Goal: Check status: Check status

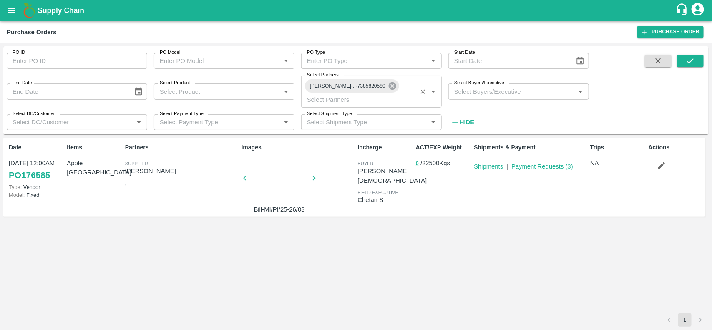
click at [397, 87] on icon at bounding box center [392, 85] width 9 height 9
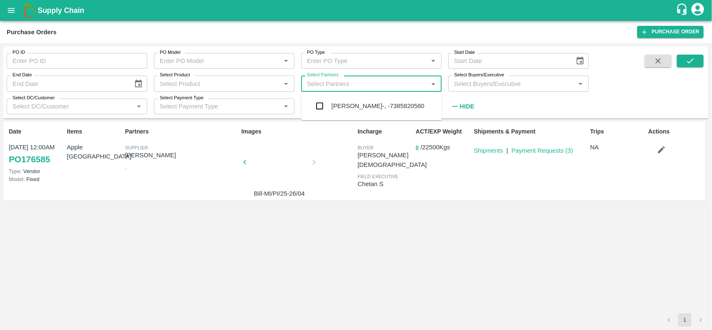
click at [408, 87] on input "Select Partners" at bounding box center [365, 83] width 122 height 11
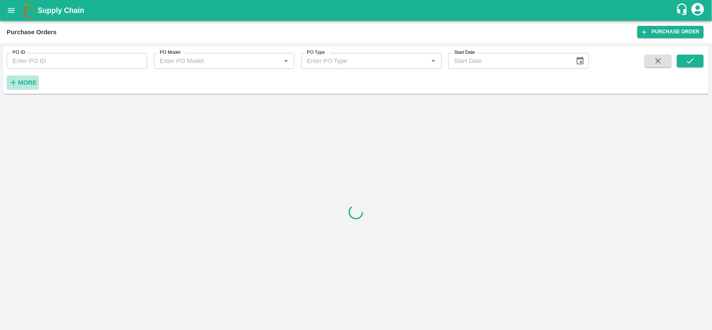
click at [15, 86] on icon "button" at bounding box center [13, 82] width 9 height 9
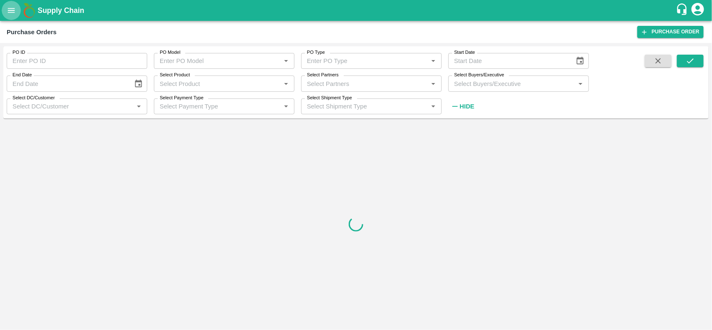
click at [7, 7] on icon "open drawer" at bounding box center [11, 10] width 9 height 9
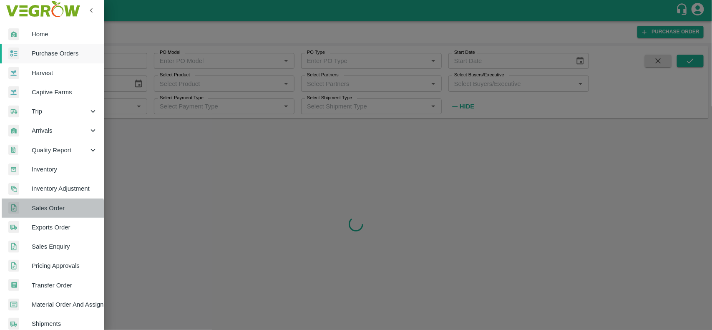
click at [35, 214] on link "Sales Order" at bounding box center [52, 208] width 104 height 19
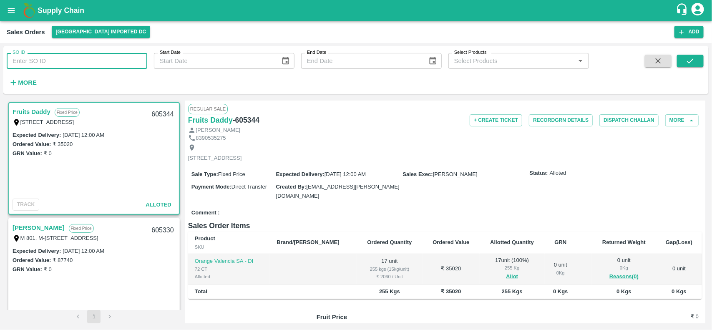
click at [22, 63] on input "SO ID" at bounding box center [77, 61] width 141 height 16
paste input "604718"
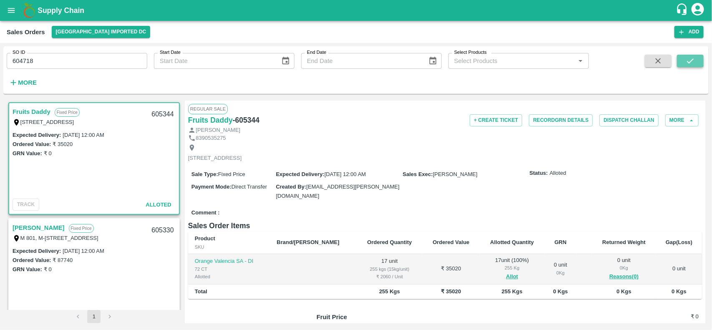
click at [697, 55] on button "submit" at bounding box center [690, 61] width 27 height 13
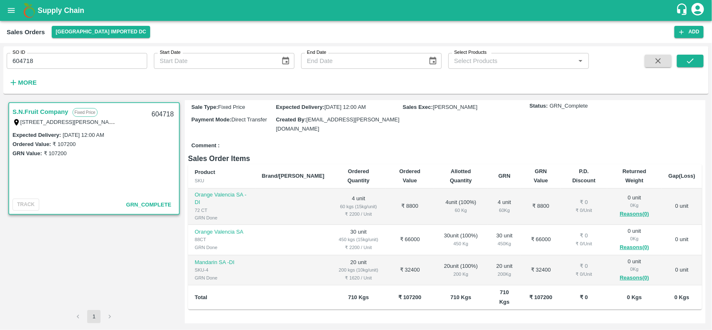
scroll to position [141, 0]
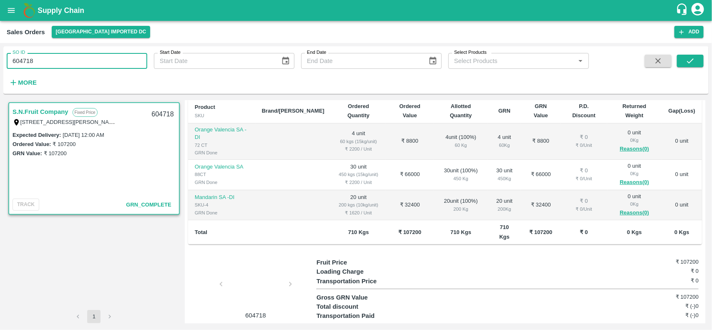
click at [40, 63] on input "604718" at bounding box center [77, 61] width 141 height 16
paste input "text"
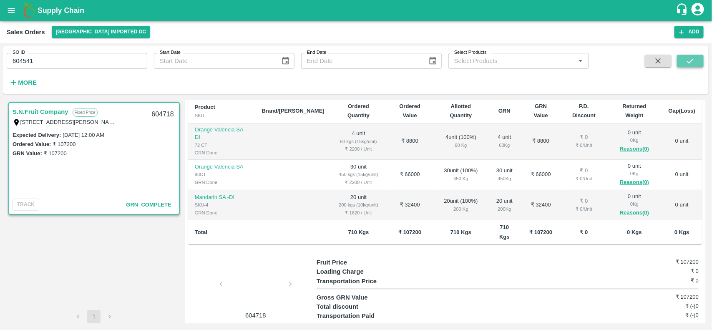
click at [688, 61] on icon "submit" at bounding box center [690, 60] width 7 height 5
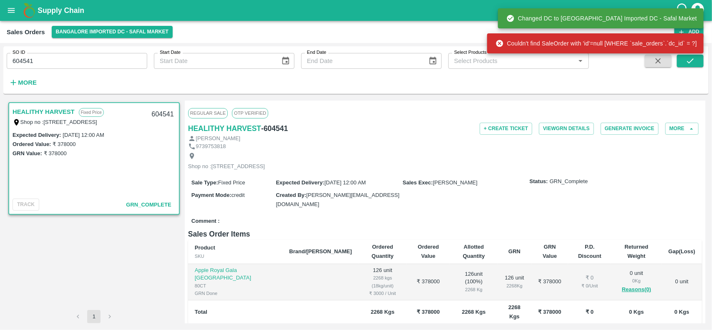
click at [50, 113] on link "HEALITHY HARVEST" at bounding box center [44, 111] width 62 height 11
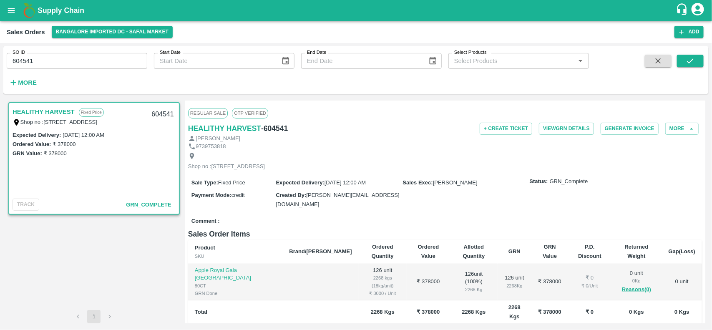
click at [38, 113] on link "HEALITHY HARVEST" at bounding box center [44, 111] width 62 height 11
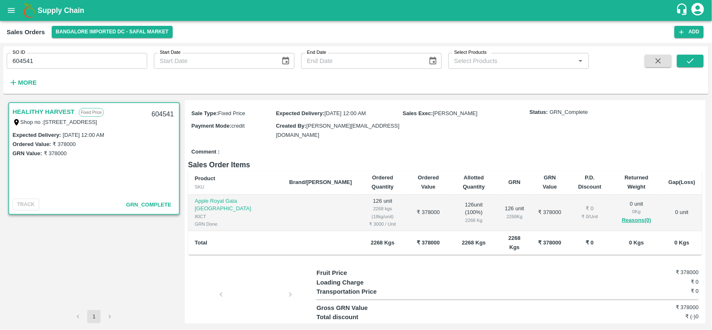
scroll to position [70, 0]
click at [46, 59] on input "604541" at bounding box center [77, 61] width 141 height 16
paste input "text"
type input "604544"
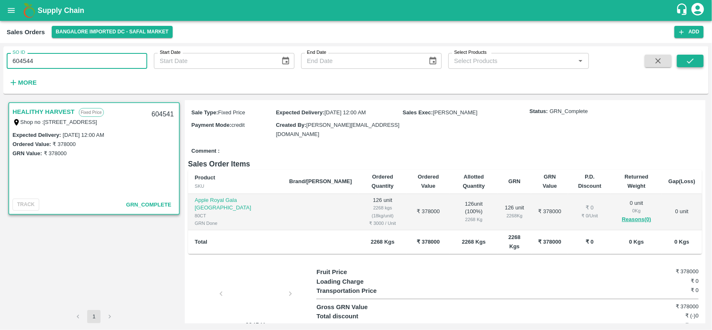
click at [689, 59] on icon "submit" at bounding box center [690, 60] width 9 height 9
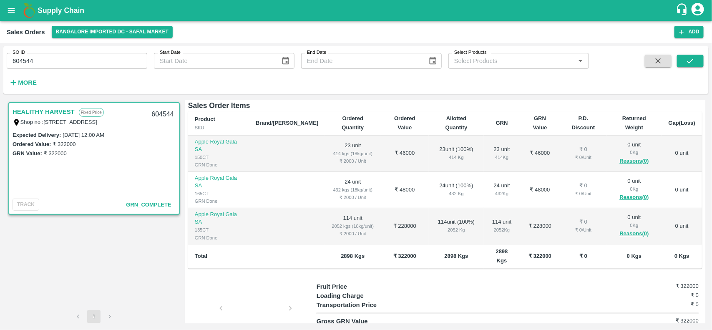
scroll to position [129, 0]
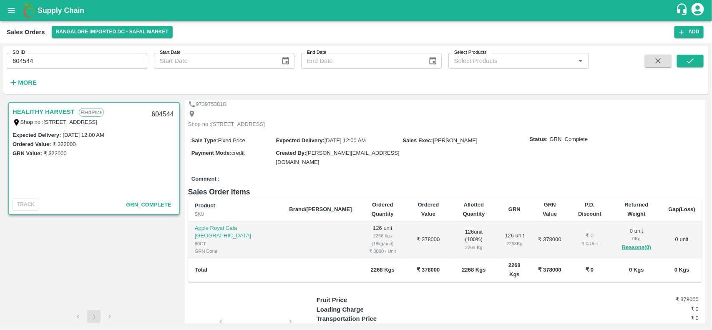
scroll to position [44, 0]
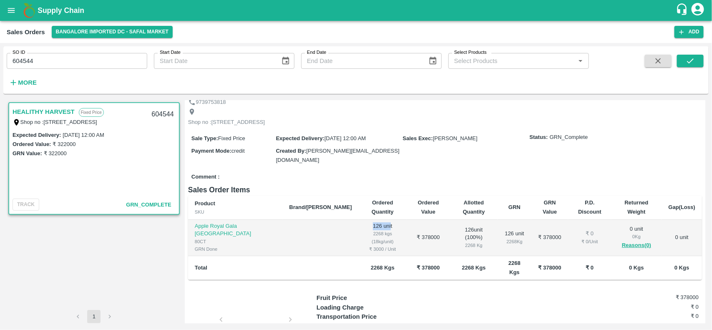
drag, startPoint x: 318, startPoint y: 232, endPoint x: 339, endPoint y: 232, distance: 21.3
click at [359, 232] on td "126 unit 2268 kgs (18kg/unit) ₹ 3000 / Unit" at bounding box center [383, 238] width 48 height 36
